Goal: Communication & Community: Answer question/provide support

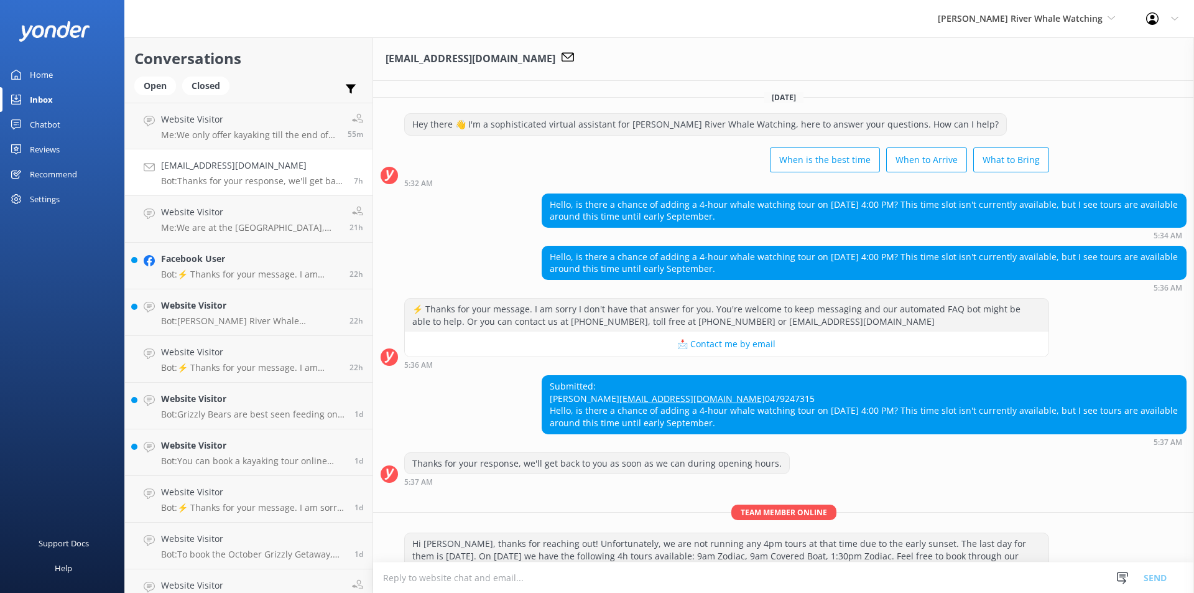
scroll to position [363, 0]
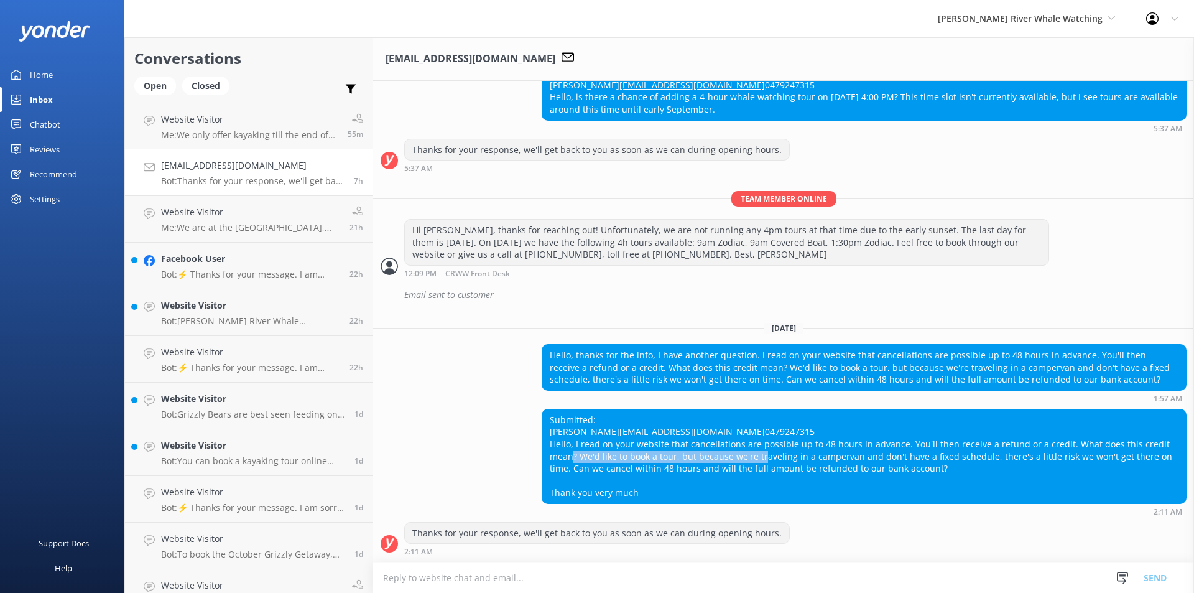
drag, startPoint x: 567, startPoint y: 452, endPoint x: 756, endPoint y: 450, distance: 188.5
click at [756, 450] on div "Submitted: [PERSON_NAME] [EMAIL_ADDRESS][DOMAIN_NAME] 0479247315 Hello, I read …" at bounding box center [864, 456] width 644 height 94
click at [712, 463] on div "Submitted: [PERSON_NAME] [EMAIL_ADDRESS][DOMAIN_NAME] 0479247315 Hello, I read …" at bounding box center [864, 456] width 644 height 94
click at [557, 567] on textarea at bounding box center [783, 577] width 821 height 30
drag, startPoint x: 705, startPoint y: 447, endPoint x: 863, endPoint y: 444, distance: 158.0
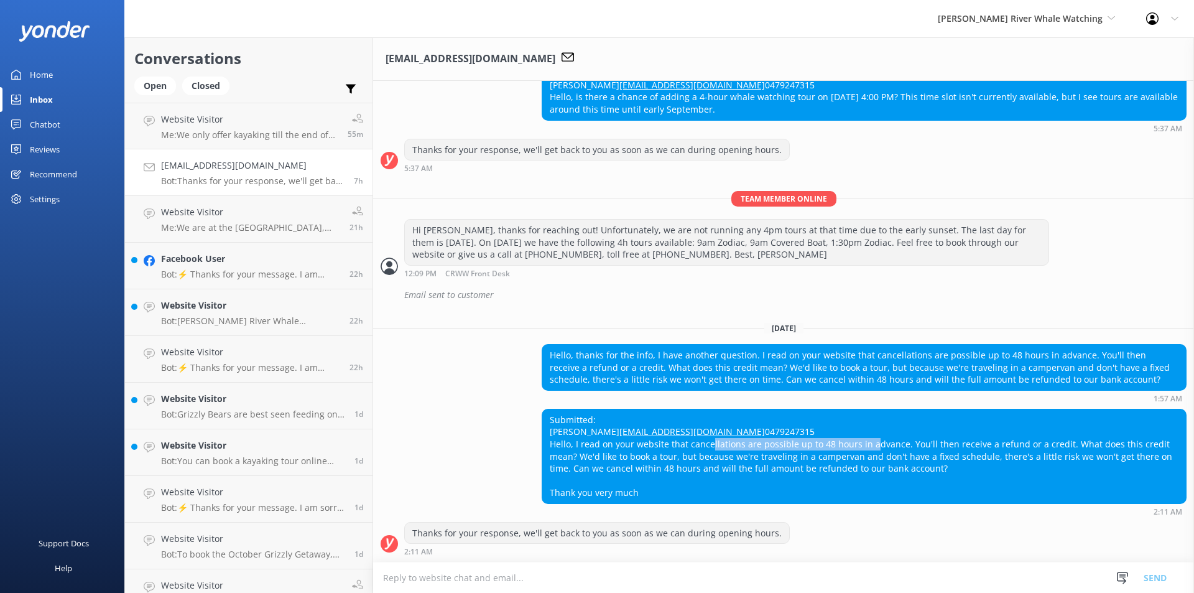
click at [863, 444] on div "Submitted: [PERSON_NAME] [EMAIL_ADDRESS][DOMAIN_NAME] 0479247315 Hello, I read …" at bounding box center [864, 456] width 644 height 94
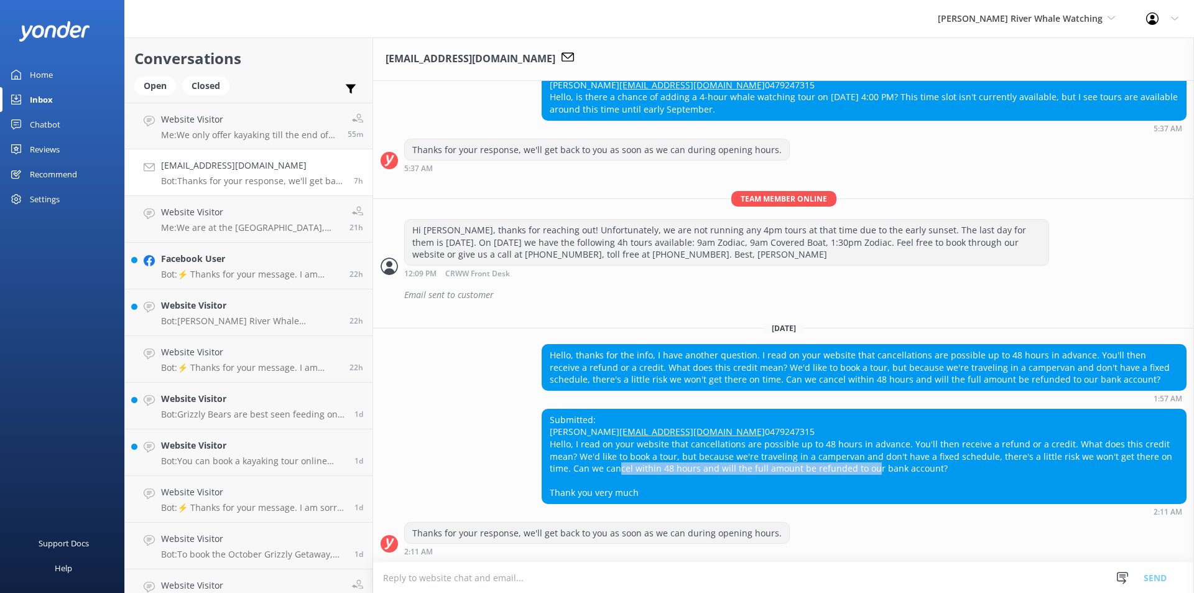
drag, startPoint x: 613, startPoint y: 465, endPoint x: 862, endPoint y: 471, distance: 249.5
click at [862, 471] on div "Submitted: [PERSON_NAME] [EMAIL_ADDRESS][DOMAIN_NAME] 0479247315 Hello, I read …" at bounding box center [864, 456] width 644 height 94
click at [577, 536] on div "Thanks for your response, we'll get back to you as soon as we can during openin…" at bounding box center [597, 539] width 386 height 34
click at [498, 555] on div "Thanks for your response, we'll get back to you as soon as we can during openin…" at bounding box center [783, 542] width 821 height 40
click at [500, 569] on textarea at bounding box center [783, 577] width 821 height 30
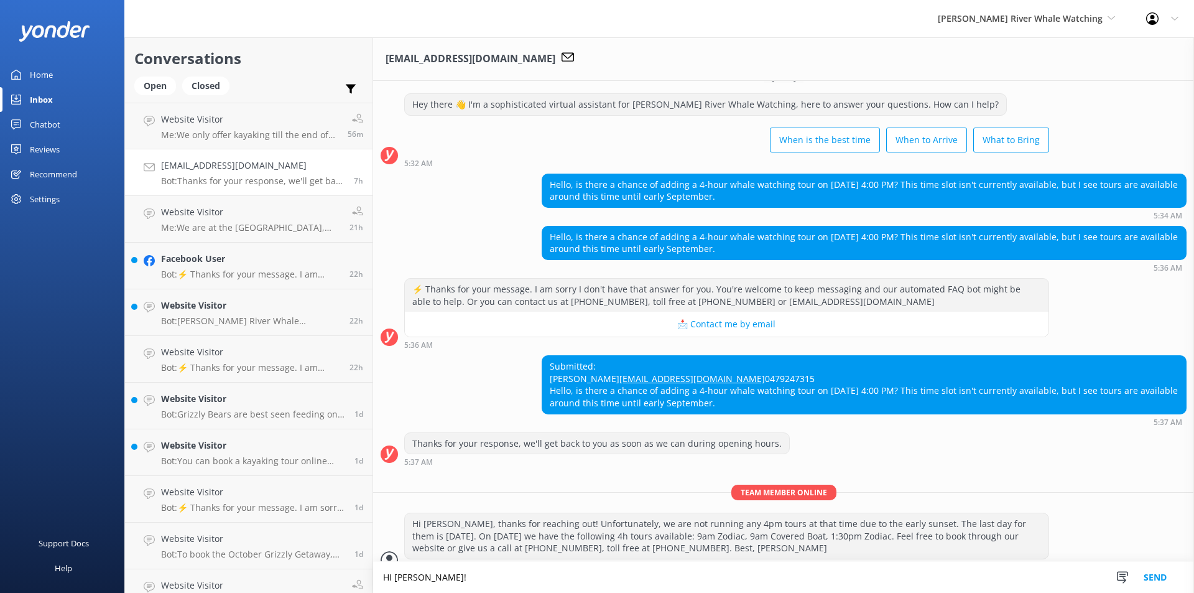
scroll to position [0, 0]
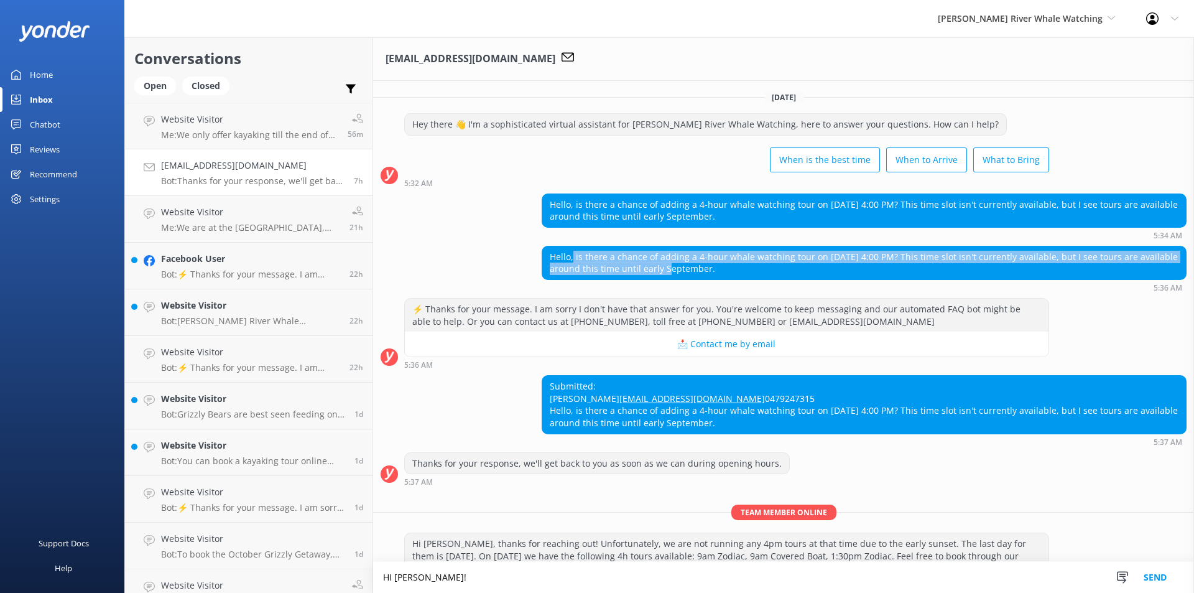
drag, startPoint x: 571, startPoint y: 258, endPoint x: 666, endPoint y: 266, distance: 95.5
click at [666, 266] on div "Hello, is there a chance of adding a 4-hour whale watching tour on [DATE] 4:00 …" at bounding box center [864, 262] width 644 height 33
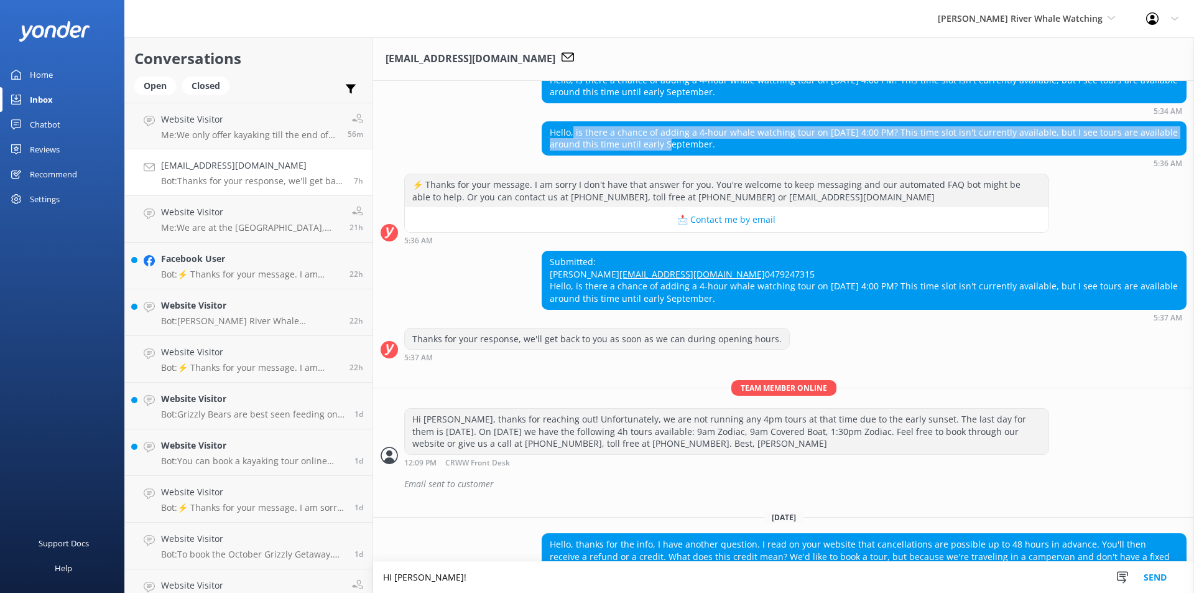
scroll to position [363, 0]
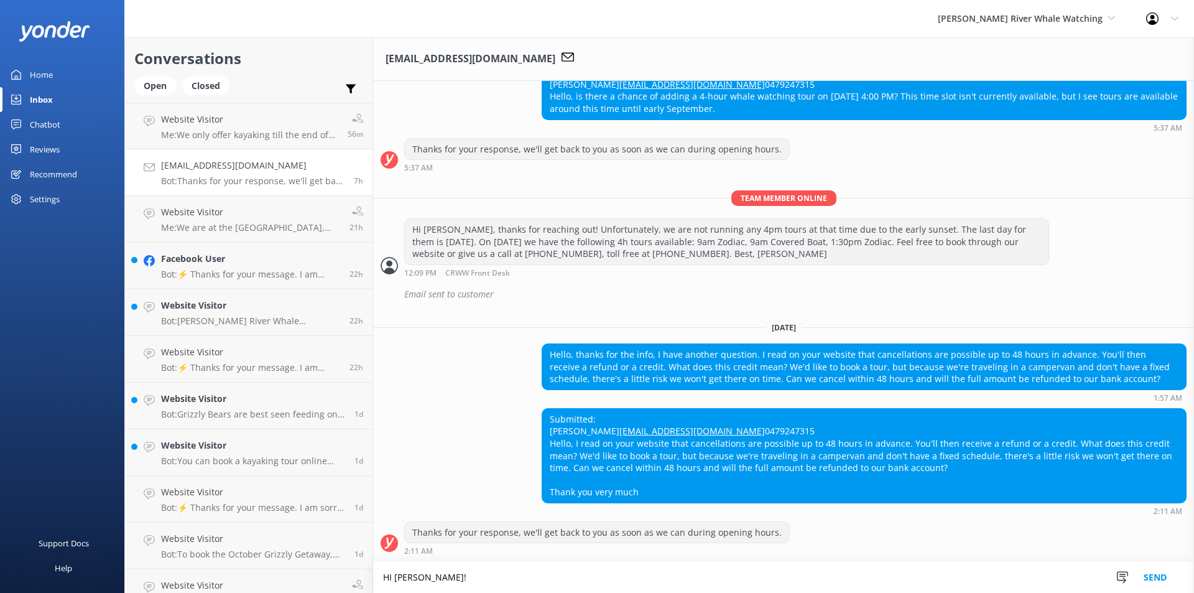
click at [460, 570] on textarea "HI [PERSON_NAME]!" at bounding box center [783, 577] width 821 height 31
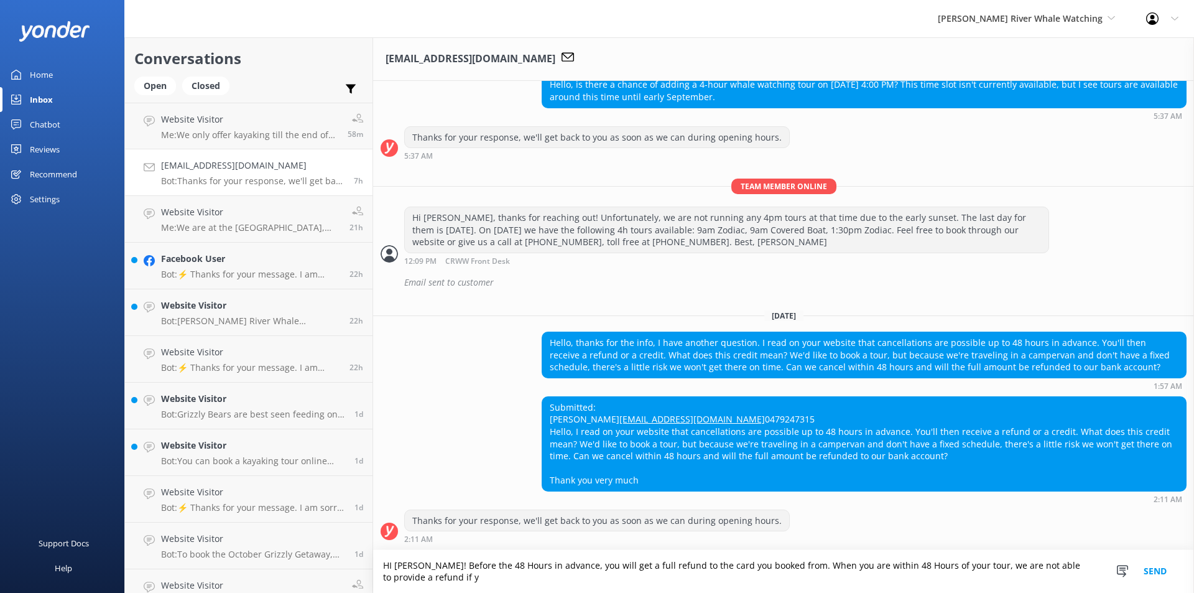
scroll to position [375, 0]
type textarea "HI [PERSON_NAME]! Before the 48 Hours in advance, you will get a full refund to…"
click at [1150, 564] on button "Send" at bounding box center [1155, 571] width 47 height 43
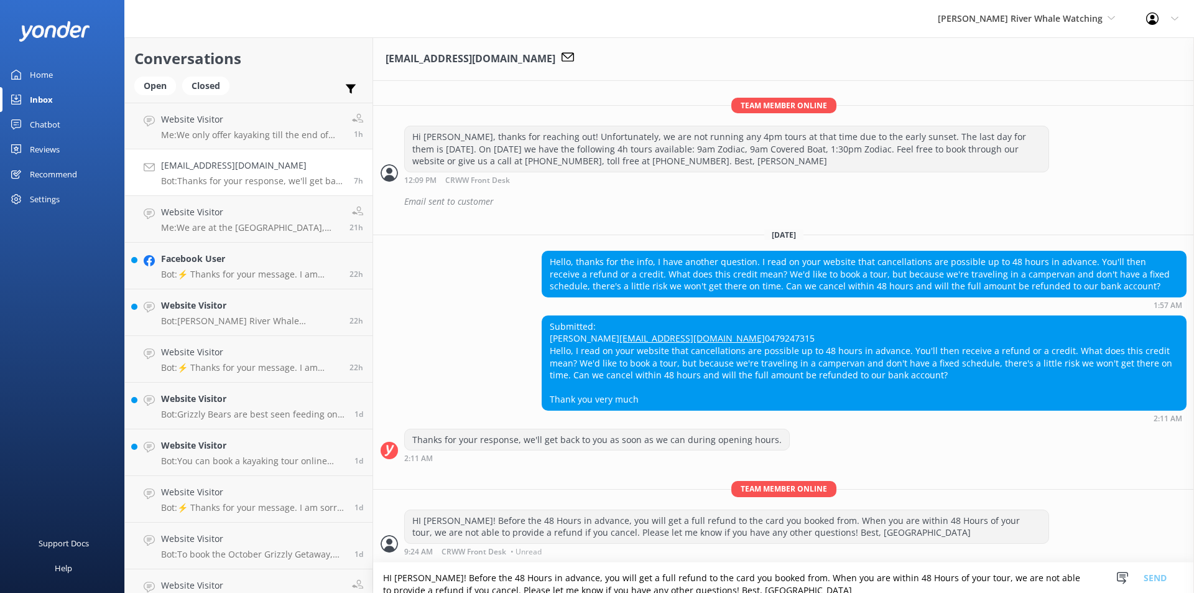
scroll to position [455, 0]
click at [718, 525] on div "HI [PERSON_NAME]! Before the 48 Hours in advance, you will get a full refund to…" at bounding box center [727, 526] width 644 height 33
click at [1130, 577] on div at bounding box center [1122, 578] width 19 height 19
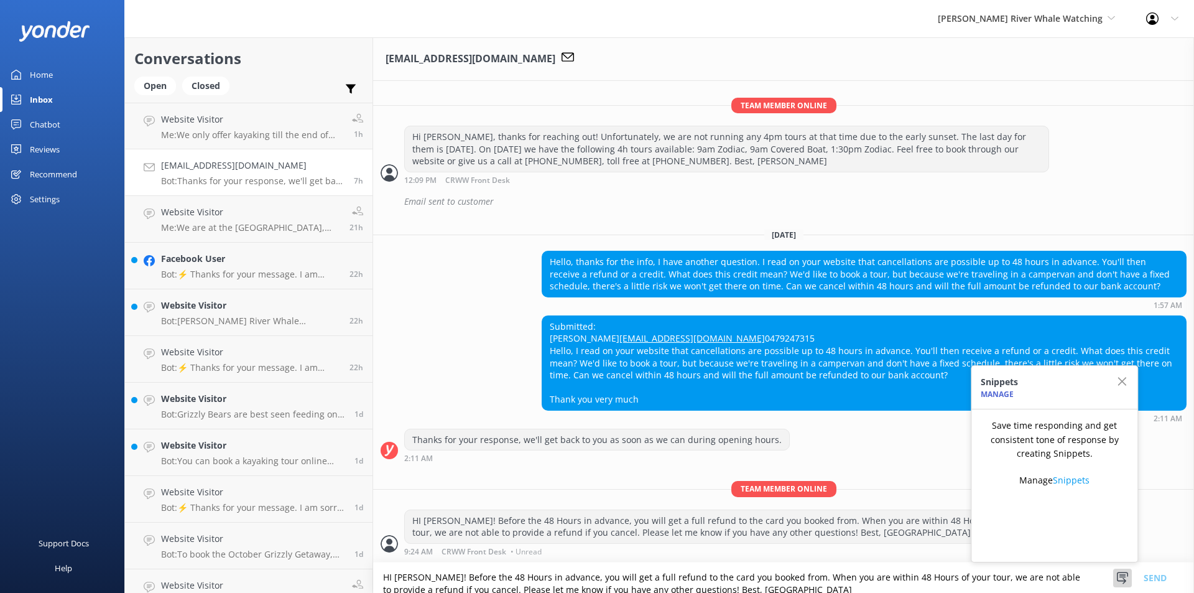
click at [882, 560] on div "Team member online HI [PERSON_NAME]! Before the 48 Hours in advance, you will g…" at bounding box center [783, 521] width 821 height 80
click at [455, 572] on textarea "HI [PERSON_NAME]! Before the 48 Hours in advance, you will get a full refund to…" at bounding box center [783, 577] width 821 height 30
click at [546, 536] on div "HI [PERSON_NAME]! Before the 48 Hours in advance, you will get a full refund to…" at bounding box center [727, 526] width 644 height 33
click at [420, 373] on div "Submitted: [PERSON_NAME] [EMAIL_ADDRESS][DOMAIN_NAME] 0479247315 Hello, I read …" at bounding box center [783, 368] width 821 height 107
click at [1120, 379] on icon "button" at bounding box center [1122, 381] width 12 height 12
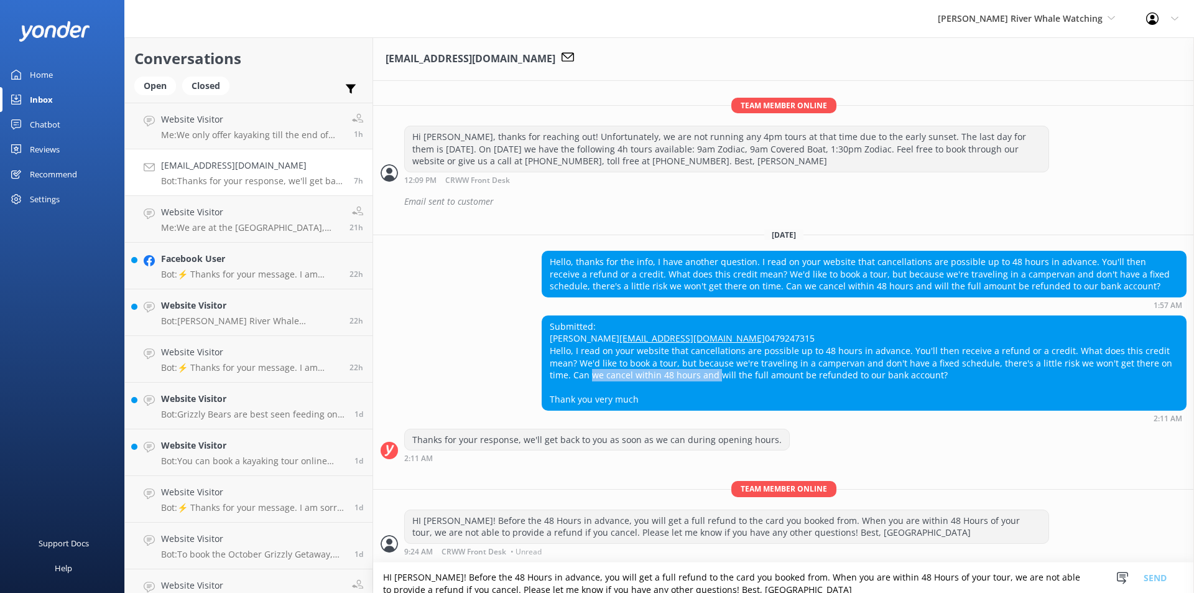
drag, startPoint x: 584, startPoint y: 372, endPoint x: 715, endPoint y: 377, distance: 131.3
click at [715, 377] on div "Submitted: [PERSON_NAME] [EMAIL_ADDRESS][DOMAIN_NAME] 0479247315 Hello, I read …" at bounding box center [864, 363] width 644 height 94
click at [724, 357] on div "Submitted: [PERSON_NAME] [EMAIL_ADDRESS][DOMAIN_NAME] 0479247315 Hello, I read …" at bounding box center [864, 363] width 644 height 94
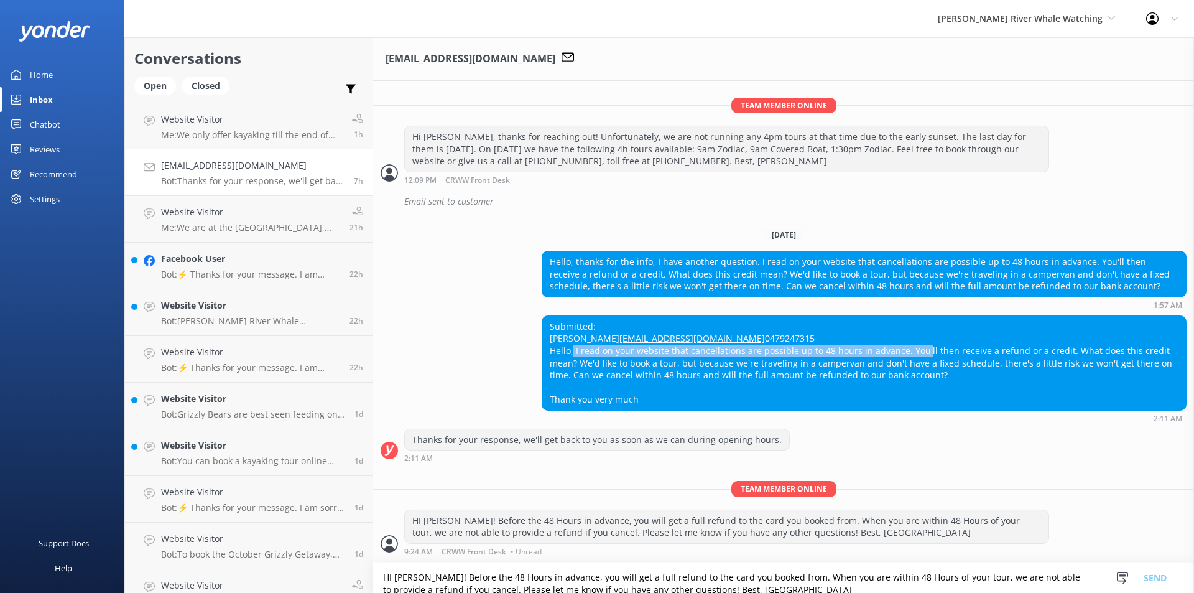
drag, startPoint x: 568, startPoint y: 350, endPoint x: 915, endPoint y: 352, distance: 347.1
click at [915, 352] on div "Submitted: [PERSON_NAME] [EMAIL_ADDRESS][DOMAIN_NAME] 0479247315 Hello, I read …" at bounding box center [864, 363] width 644 height 94
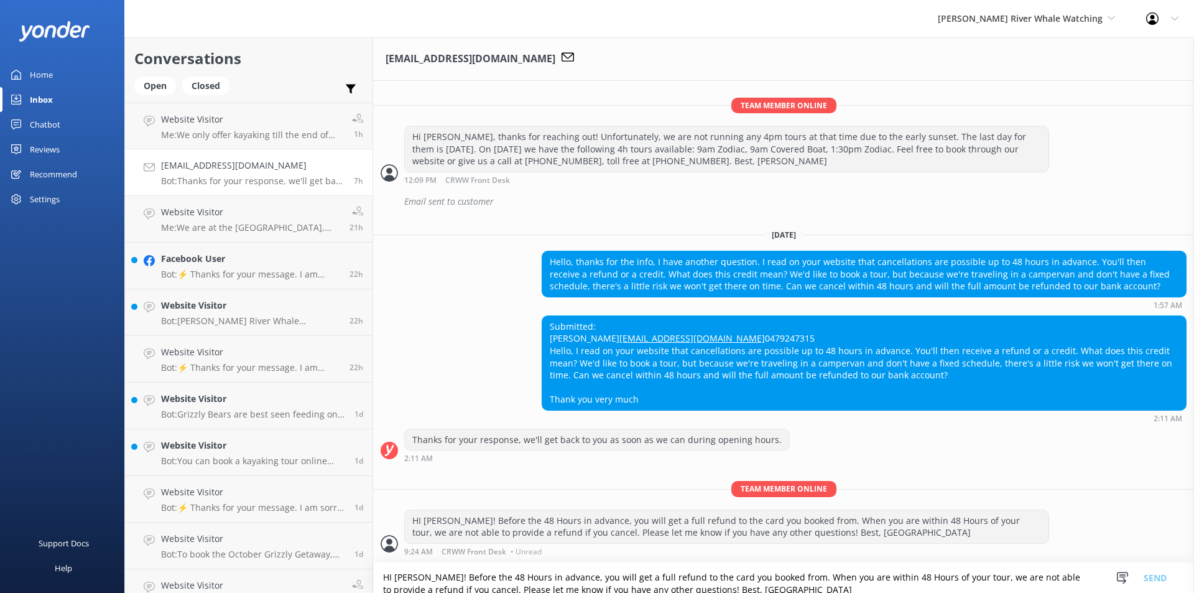
click at [913, 376] on div "Submitted: [PERSON_NAME] [EMAIL_ADDRESS][DOMAIN_NAME] 0479247315 Hello, I read …" at bounding box center [864, 363] width 644 height 94
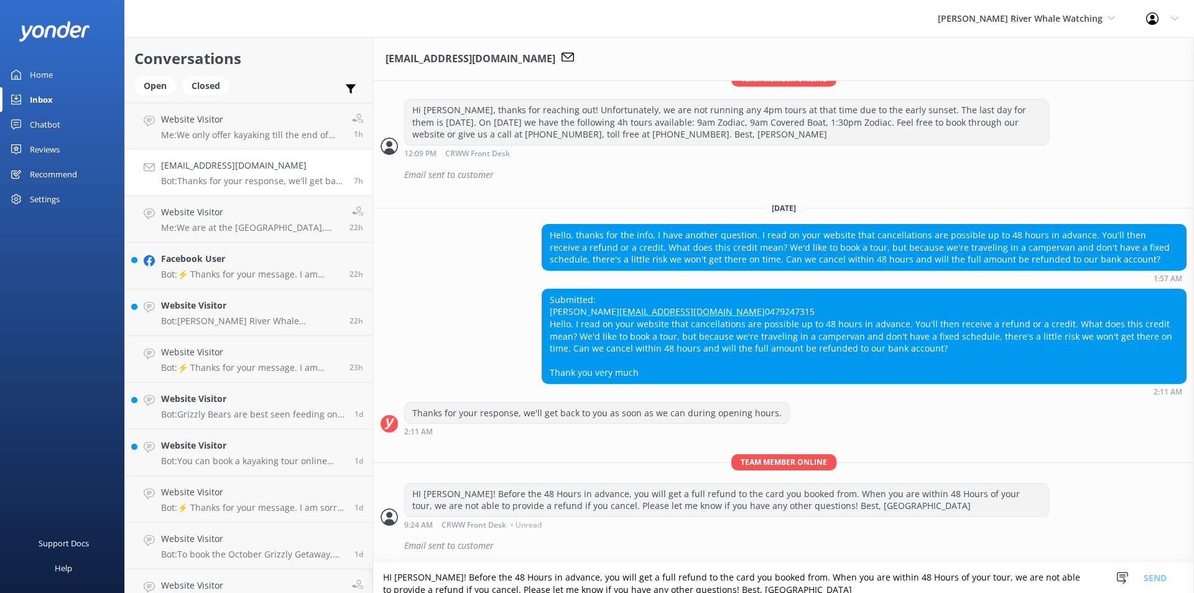
scroll to position [483, 0]
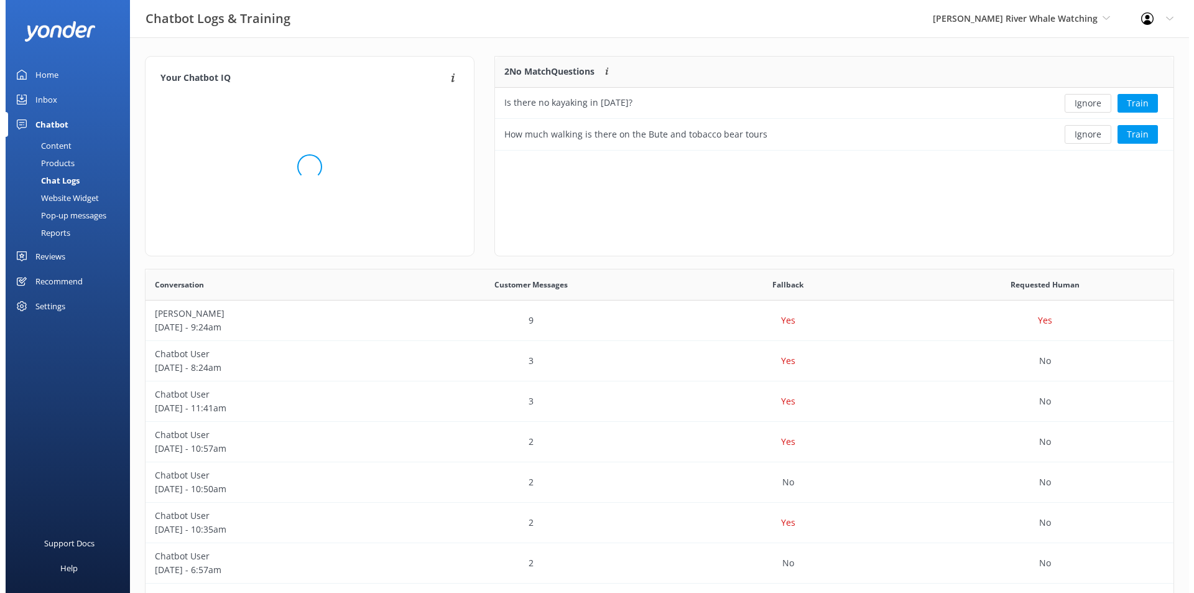
scroll to position [83, 667]
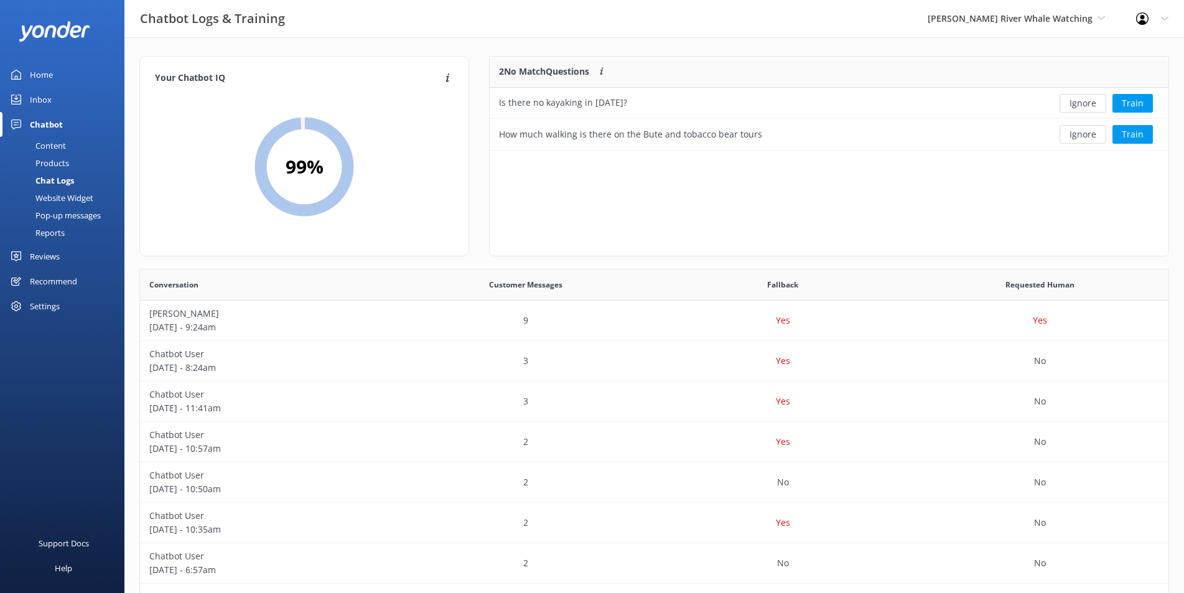
click at [42, 92] on div "Inbox" at bounding box center [41, 99] width 22 height 25
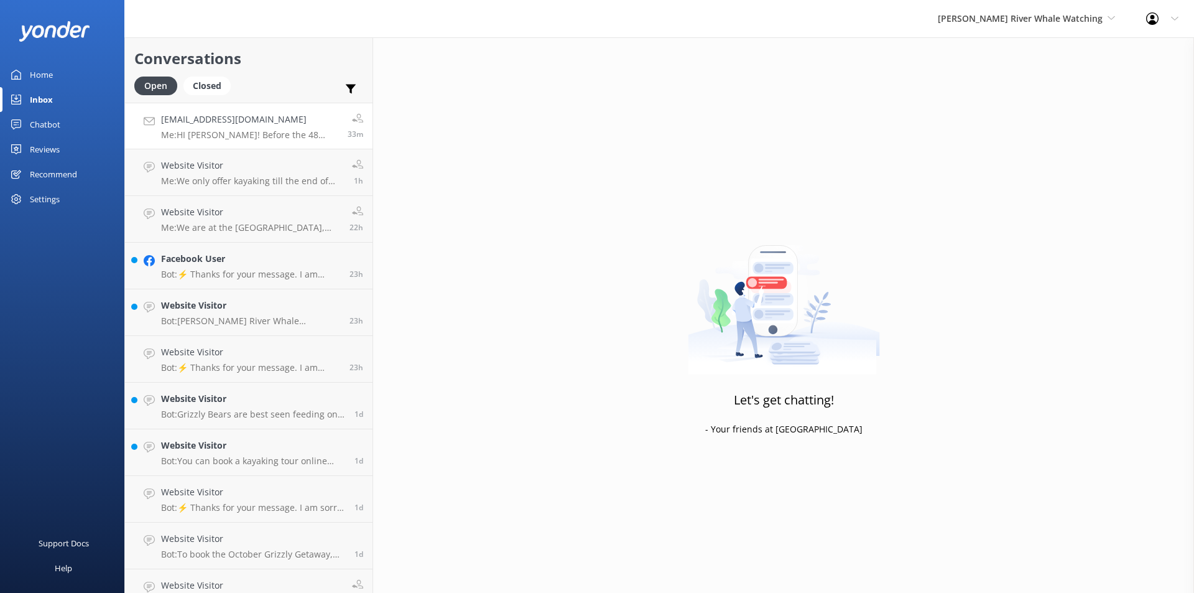
click at [180, 138] on p "Me: HI Shari! Before the 48 Hours in advance, you will get a full refund to the…" at bounding box center [249, 134] width 177 height 11
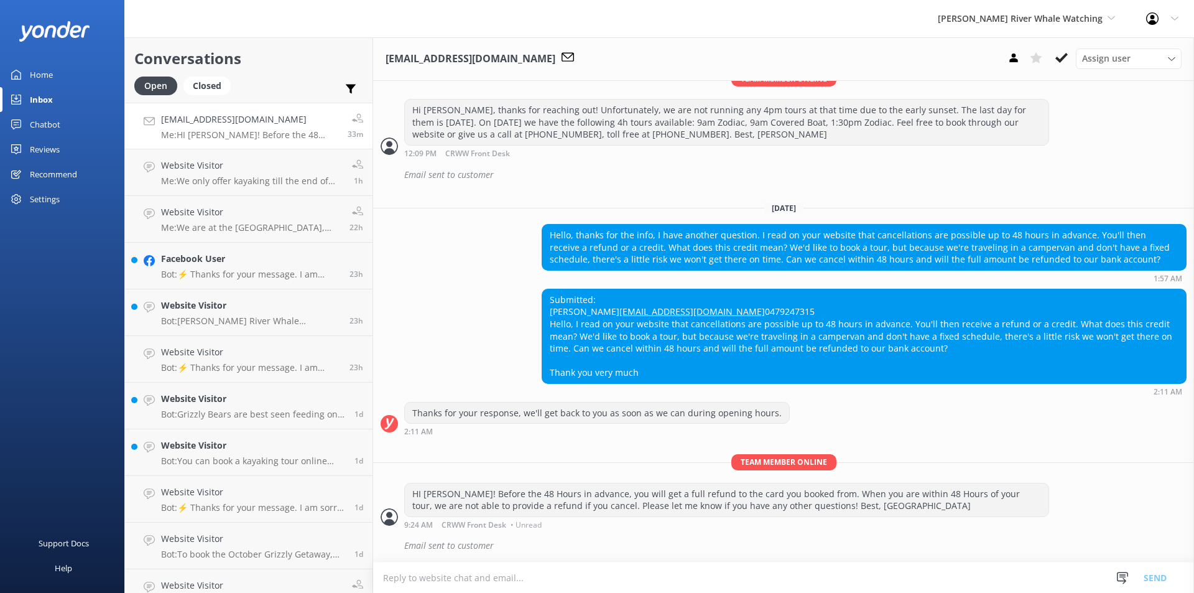
scroll to position [483, 0]
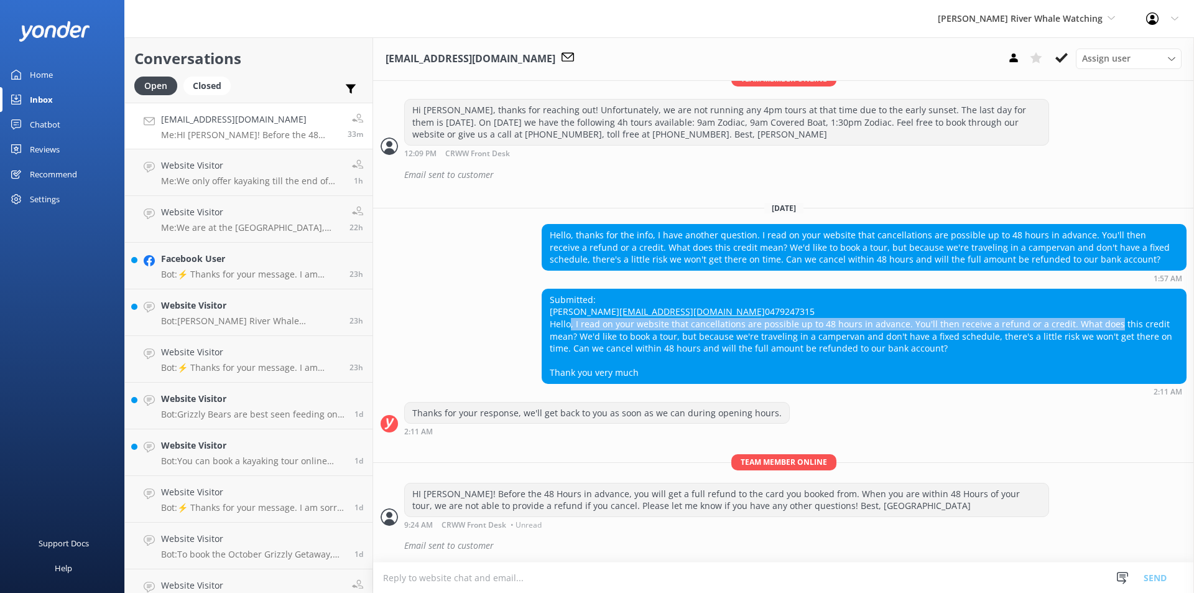
drag, startPoint x: 564, startPoint y: 323, endPoint x: 1100, endPoint y: 323, distance: 536.8
click at [1100, 323] on div "Submitted: [PERSON_NAME] [EMAIL_ADDRESS][DOMAIN_NAME] 0479247315 Hello, I read …" at bounding box center [864, 336] width 644 height 94
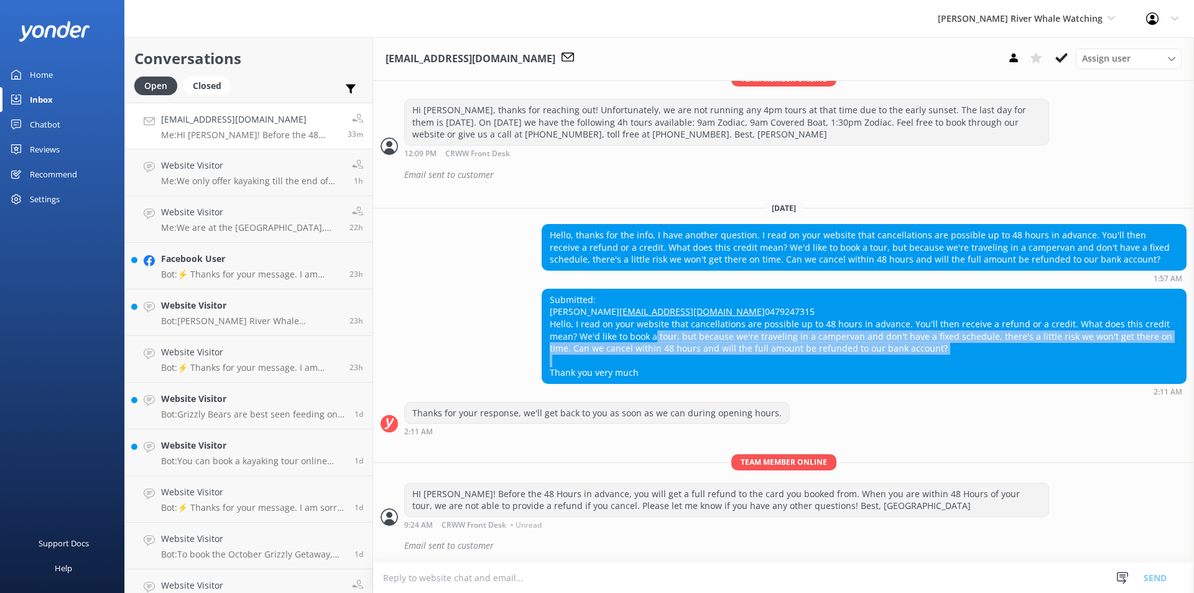
drag, startPoint x: 651, startPoint y: 336, endPoint x: 850, endPoint y: 364, distance: 201.1
click at [850, 364] on div "Submitted: [PERSON_NAME] [EMAIL_ADDRESS][DOMAIN_NAME] 0479247315 Hello, I read …" at bounding box center [864, 336] width 644 height 94
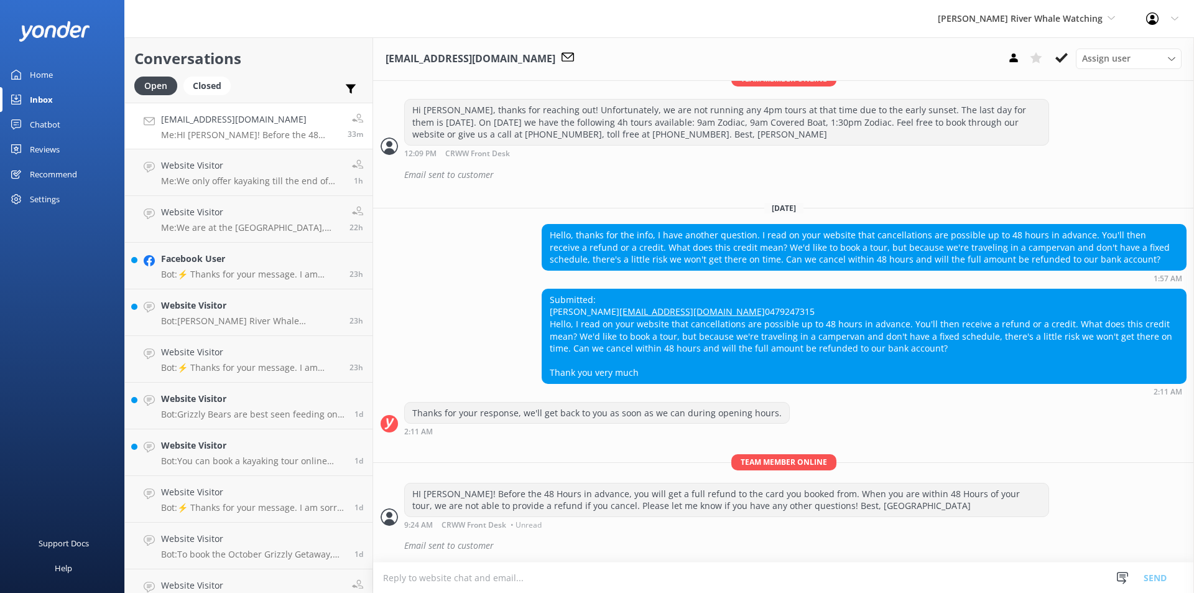
click at [942, 368] on div "Submitted: [PERSON_NAME] [EMAIL_ADDRESS][DOMAIN_NAME] 0479247315 Hello, I read …" at bounding box center [864, 336] width 644 height 94
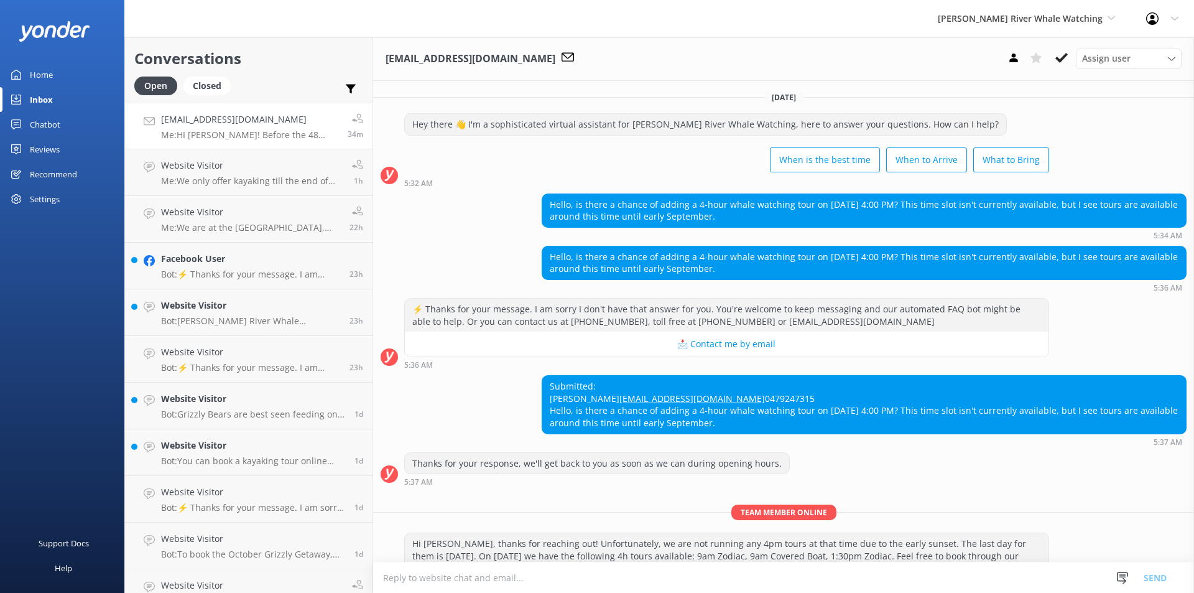
scroll to position [62, 0]
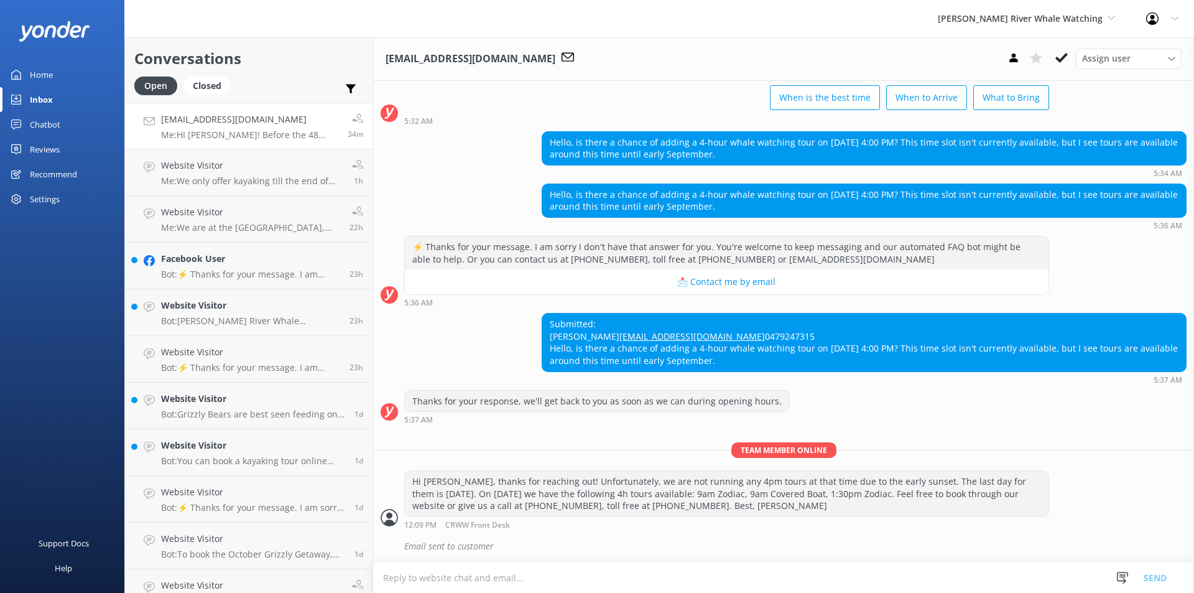
drag, startPoint x: 665, startPoint y: 366, endPoint x: 932, endPoint y: 386, distance: 267.6
click at [932, 371] on div "Submitted: Shari Leysen shari_leysen@hotmail.com 0479247315 Hello, is there a c…" at bounding box center [864, 341] width 644 height 57
click at [578, 371] on div "Submitted: Shari Leysen shari_leysen@hotmail.com 0479247315 Hello, is there a c…" at bounding box center [864, 341] width 644 height 57
